Goal: Information Seeking & Learning: Find specific fact

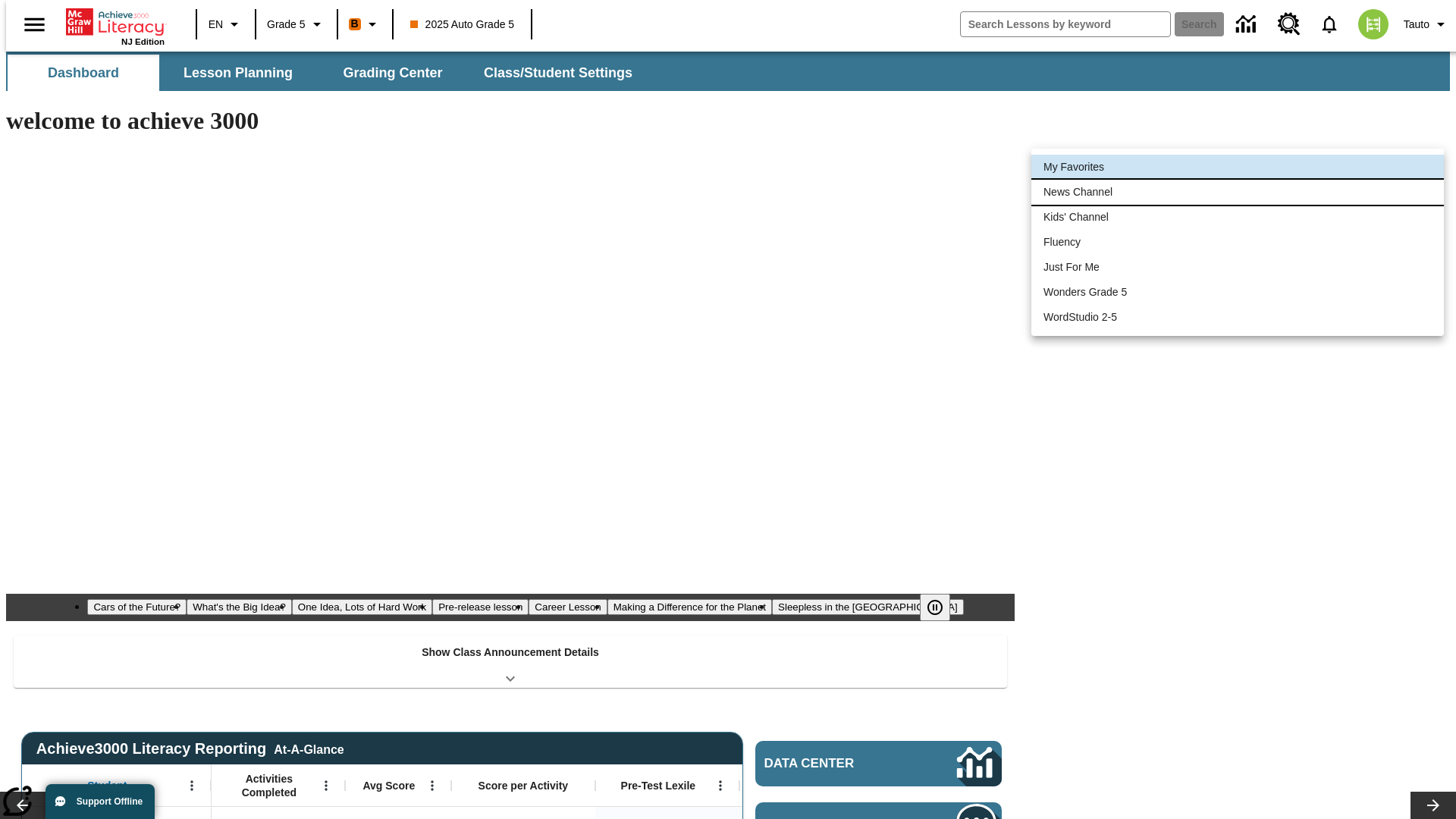
click at [1238, 192] on li "News Channel" at bounding box center [1237, 192] width 413 height 25
type input "120"
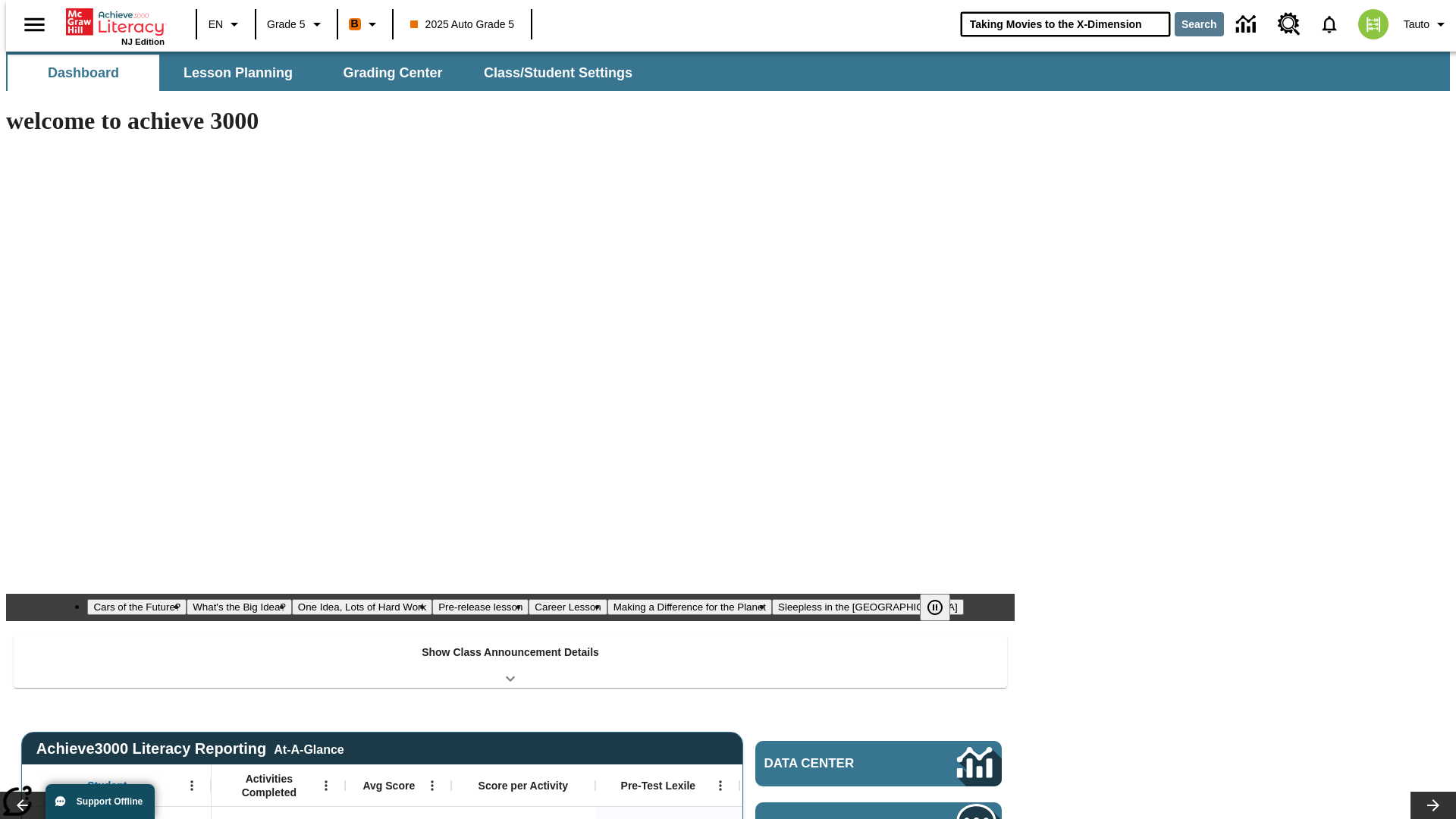
type input "Taking Movies to the X-Dimension"
click at [1190, 24] on button "Search" at bounding box center [1198, 24] width 49 height 24
